Goal: Check status

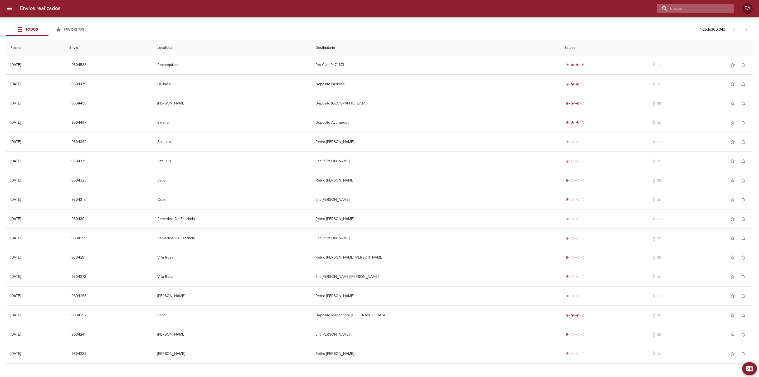
click at [689, 9] on input "buscar" at bounding box center [690, 8] width 67 height 9
paste input "[PERSON_NAME] DE [GEOGRAPHIC_DATA] [GEOGRAPHIC_DATA]"
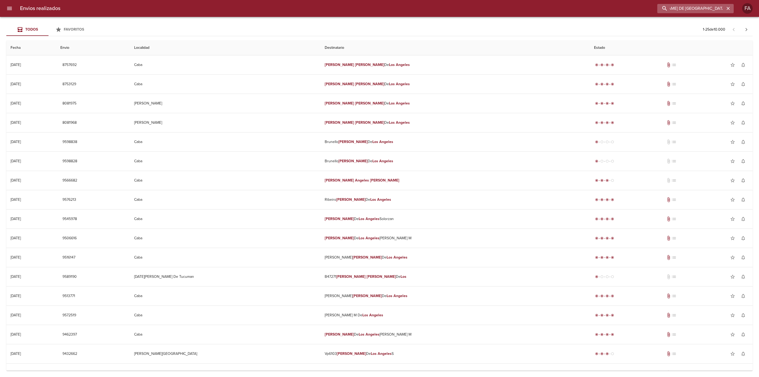
click at [685, 10] on input "[PERSON_NAME] DE [GEOGRAPHIC_DATA] [GEOGRAPHIC_DATA]" at bounding box center [690, 8] width 67 height 9
click at [724, 7] on input "[PERSON_NAME] DE [GEOGRAPHIC_DATA] [GEOGRAPHIC_DATA]" at bounding box center [690, 8] width 67 height 9
type input "[PERSON_NAME] DE [GEOGRAPHIC_DATA]"
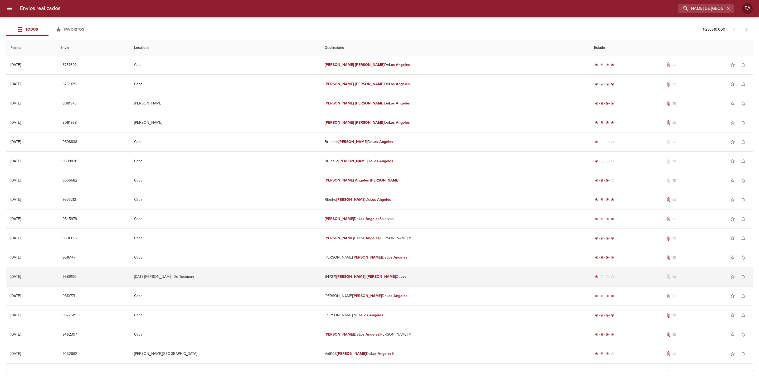
scroll to position [0, 0]
click at [411, 280] on td "B47271 [PERSON_NAME]" at bounding box center [455, 276] width 269 height 19
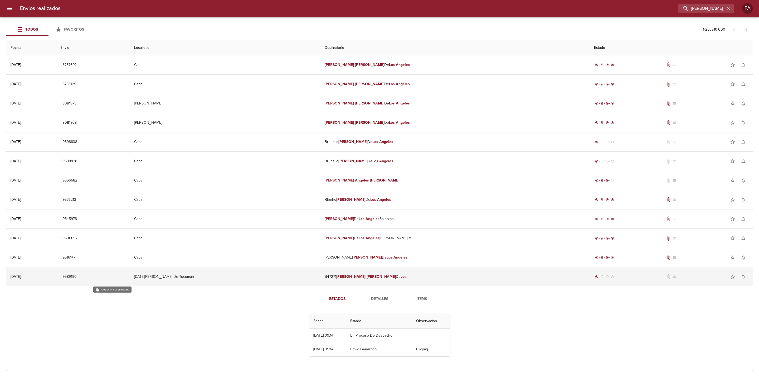
click at [77, 276] on span "9589190" at bounding box center [69, 276] width 14 height 7
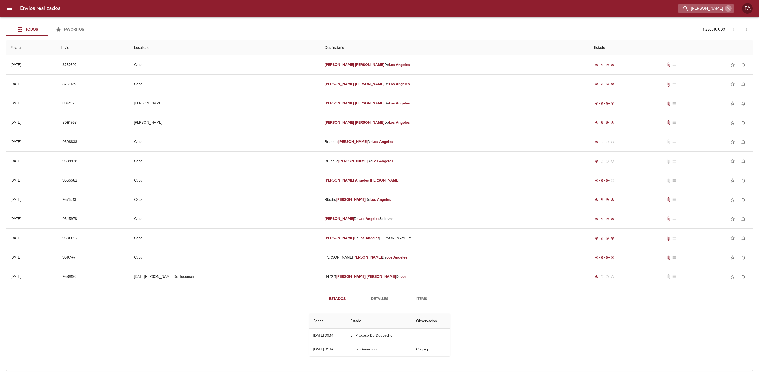
click at [729, 9] on icon "button" at bounding box center [728, 8] width 5 height 5
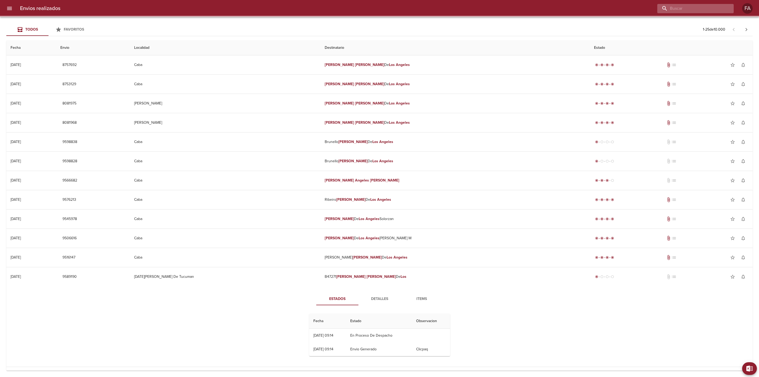
click at [719, 9] on input "buscar" at bounding box center [690, 8] width 67 height 9
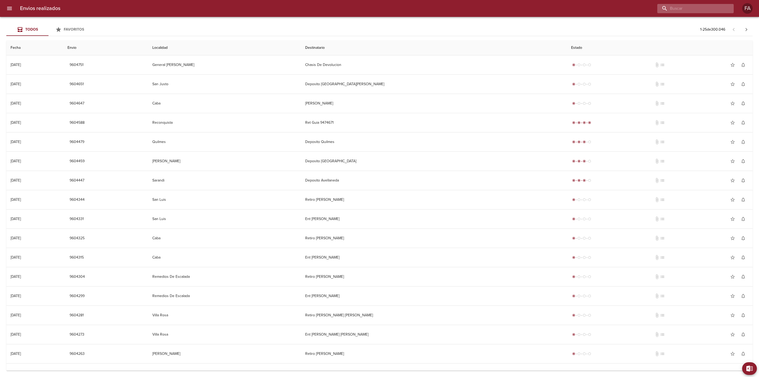
click at [704, 11] on input "buscar" at bounding box center [690, 8] width 67 height 9
paste input "[PERSON_NAME] [PERSON_NAME]"
type input "[PERSON_NAME] [PERSON_NAME]"
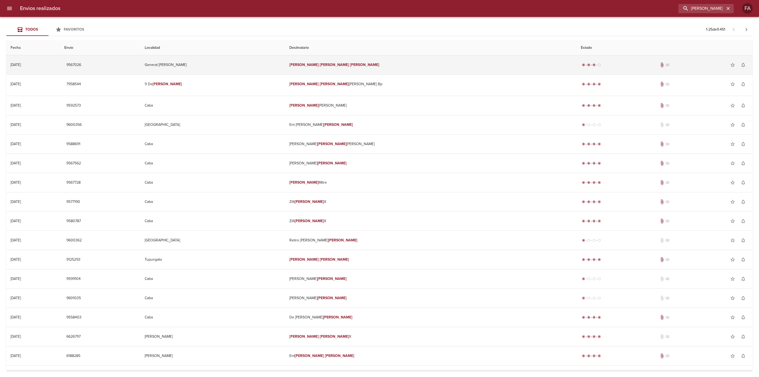
click at [285, 64] on td "General [PERSON_NAME]" at bounding box center [212, 64] width 145 height 19
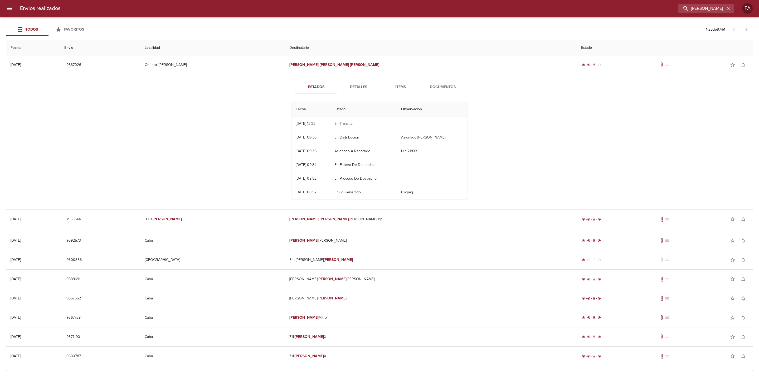
drag, startPoint x: 46, startPoint y: 121, endPoint x: 88, endPoint y: 106, distance: 44.3
click at [47, 121] on div "Estados Detalles Items Documentos Fecha Estado Observacion 16/09 [DATE] 12:22 E…" at bounding box center [380, 141] width 738 height 135
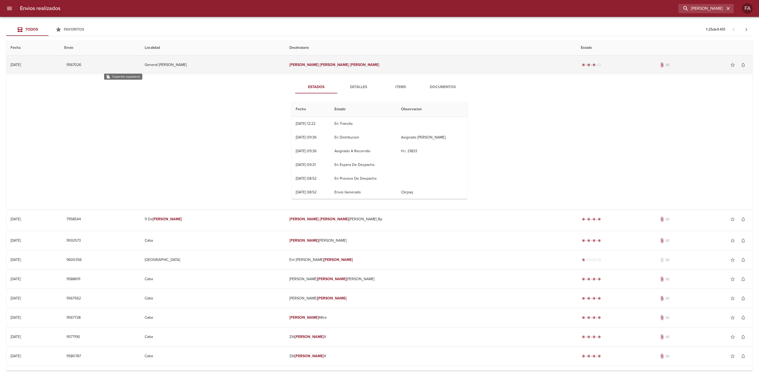
click at [81, 62] on span "9567026" at bounding box center [73, 65] width 15 height 7
